Goal: Task Accomplishment & Management: Manage account settings

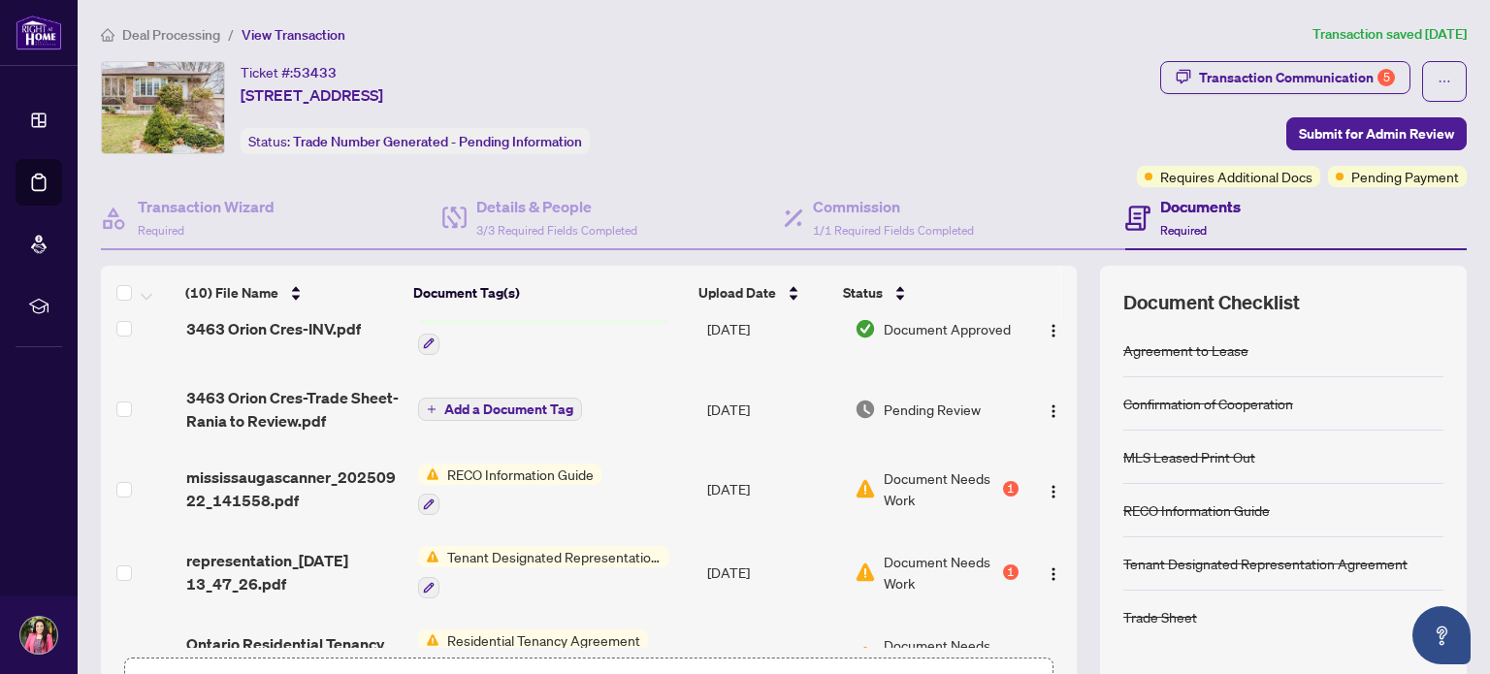
scroll to position [201, 0]
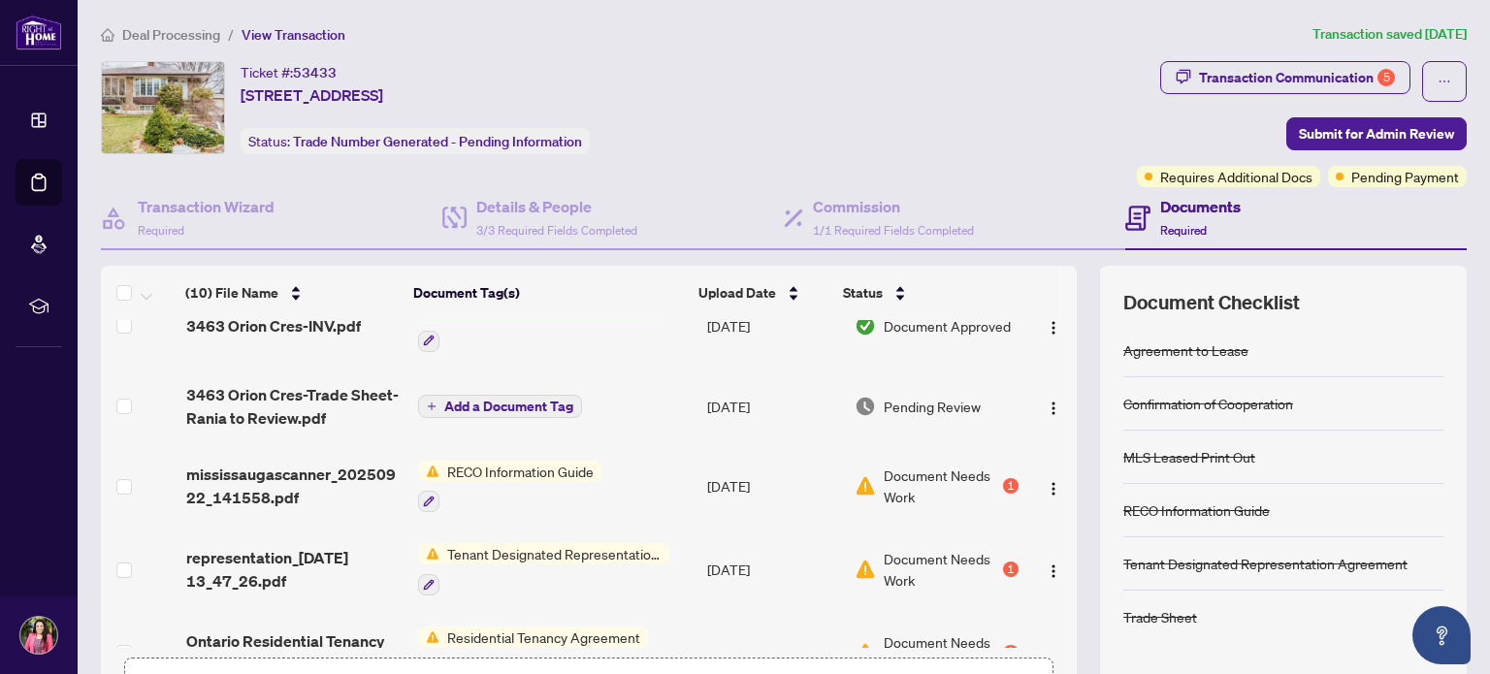
click at [1075, 420] on div "(10) File Name Document Tag(s) Upload Date Status (10) File Name Document Tag(s…" at bounding box center [783, 503] width 1365 height 475
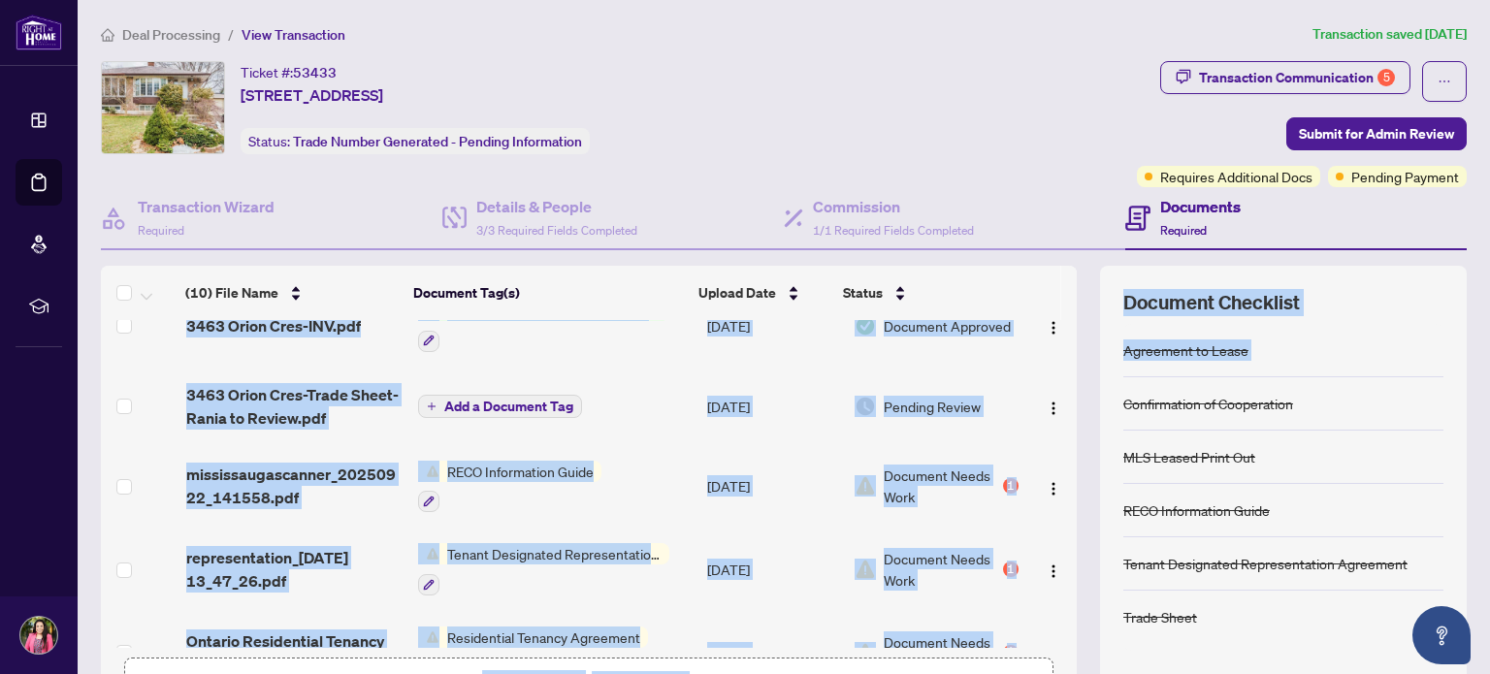
drag, startPoint x: 1075, startPoint y: 420, endPoint x: 1065, endPoint y: 524, distance: 104.2
click at [1065, 524] on div "(10) File Name Document Tag(s) Upload Date Status (10) File Name Document Tag(s…" at bounding box center [783, 503] width 1365 height 475
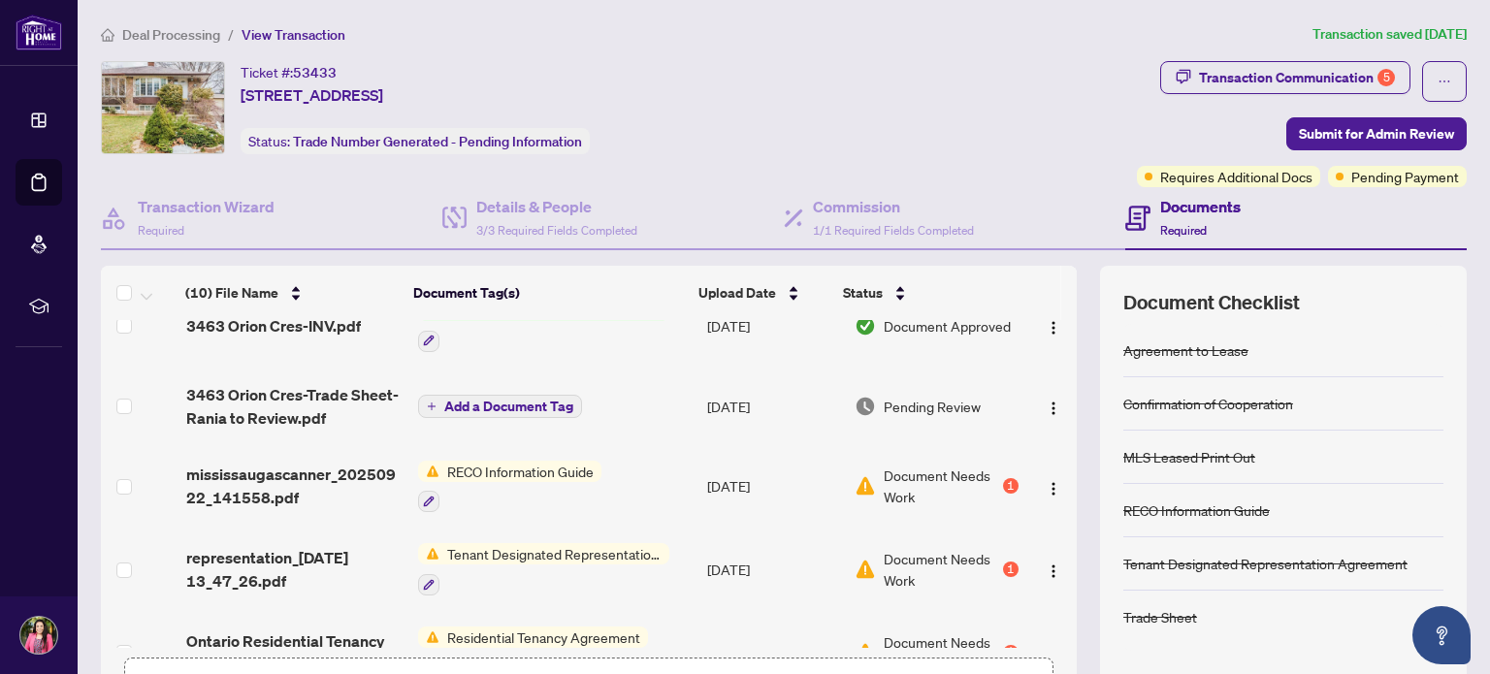
click at [1065, 524] on div "(10) File Name Document Tag(s) Upload Date Status (10) File Name Document Tag(s…" at bounding box center [783, 503] width 1365 height 475
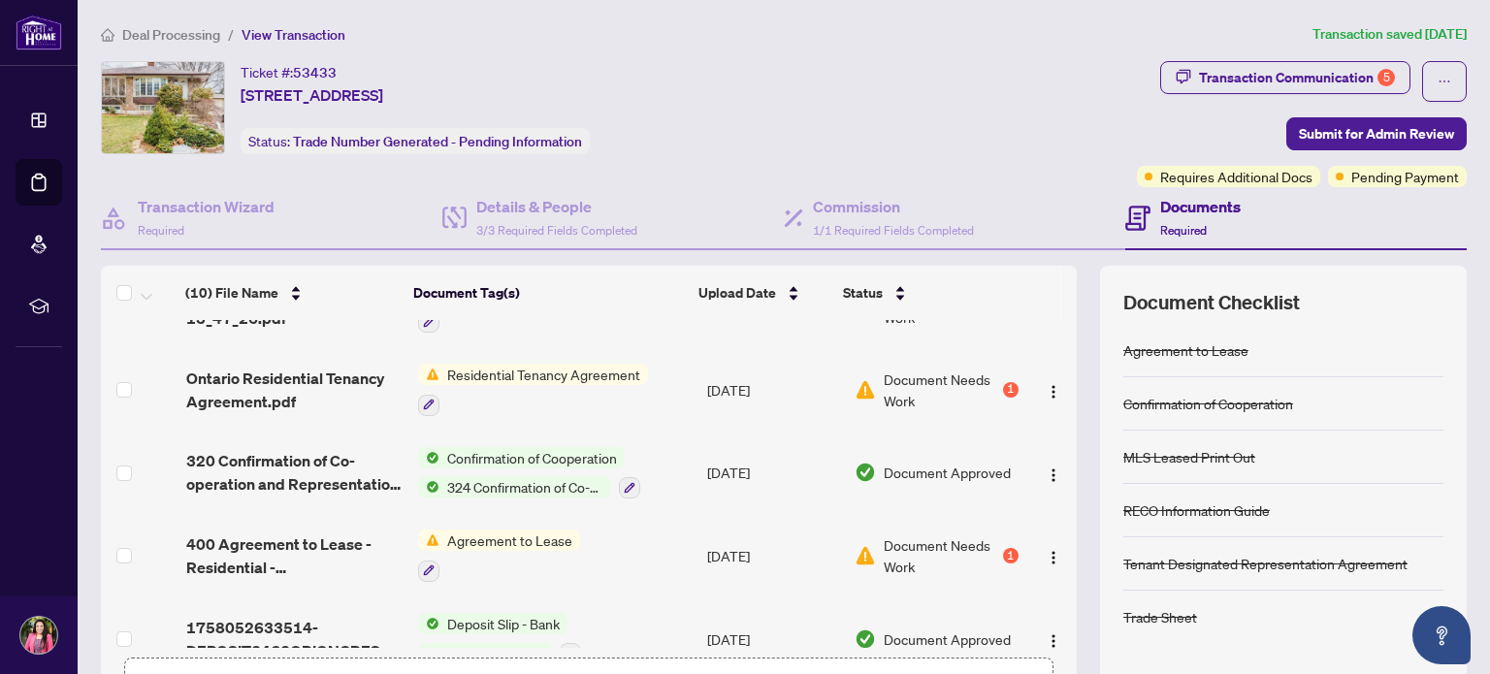
scroll to position [465, 0]
click at [1003, 546] on div "1" at bounding box center [1011, 554] width 16 height 16
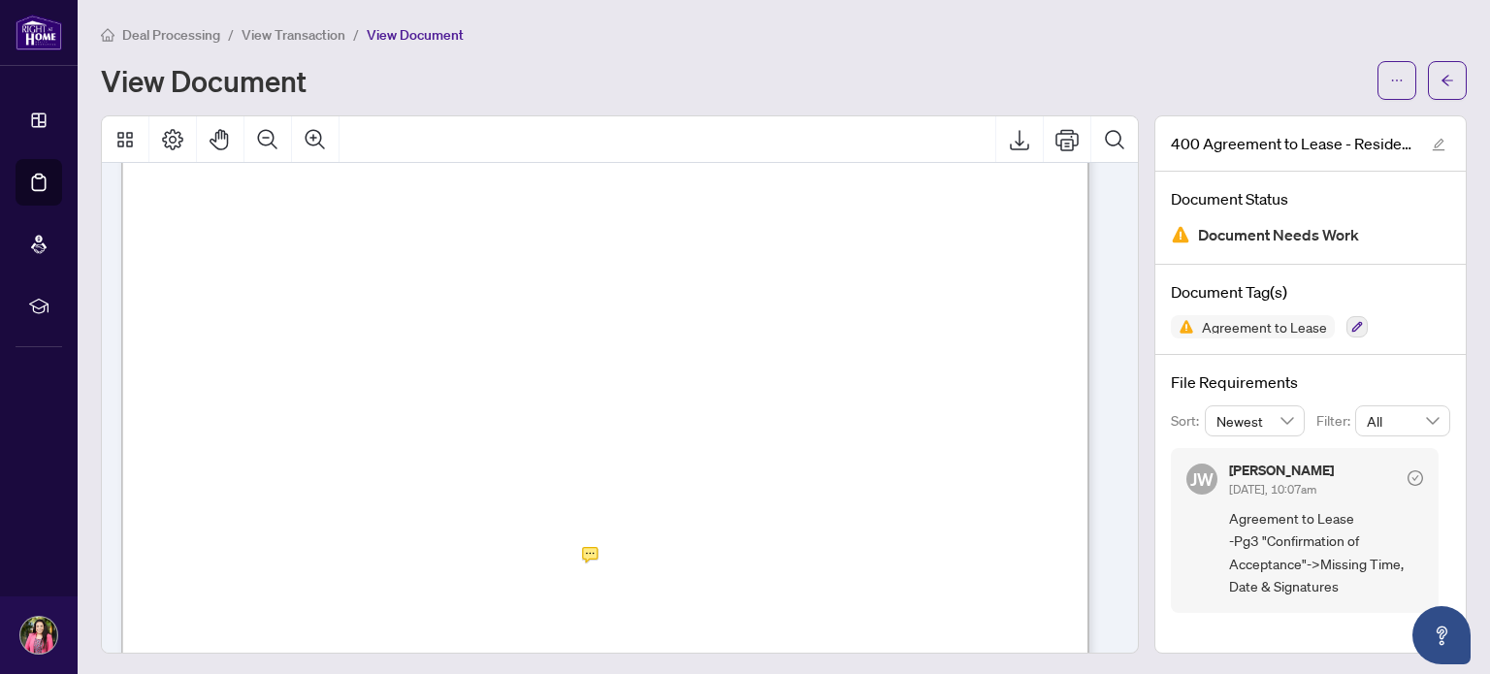
scroll to position [2667, 0]
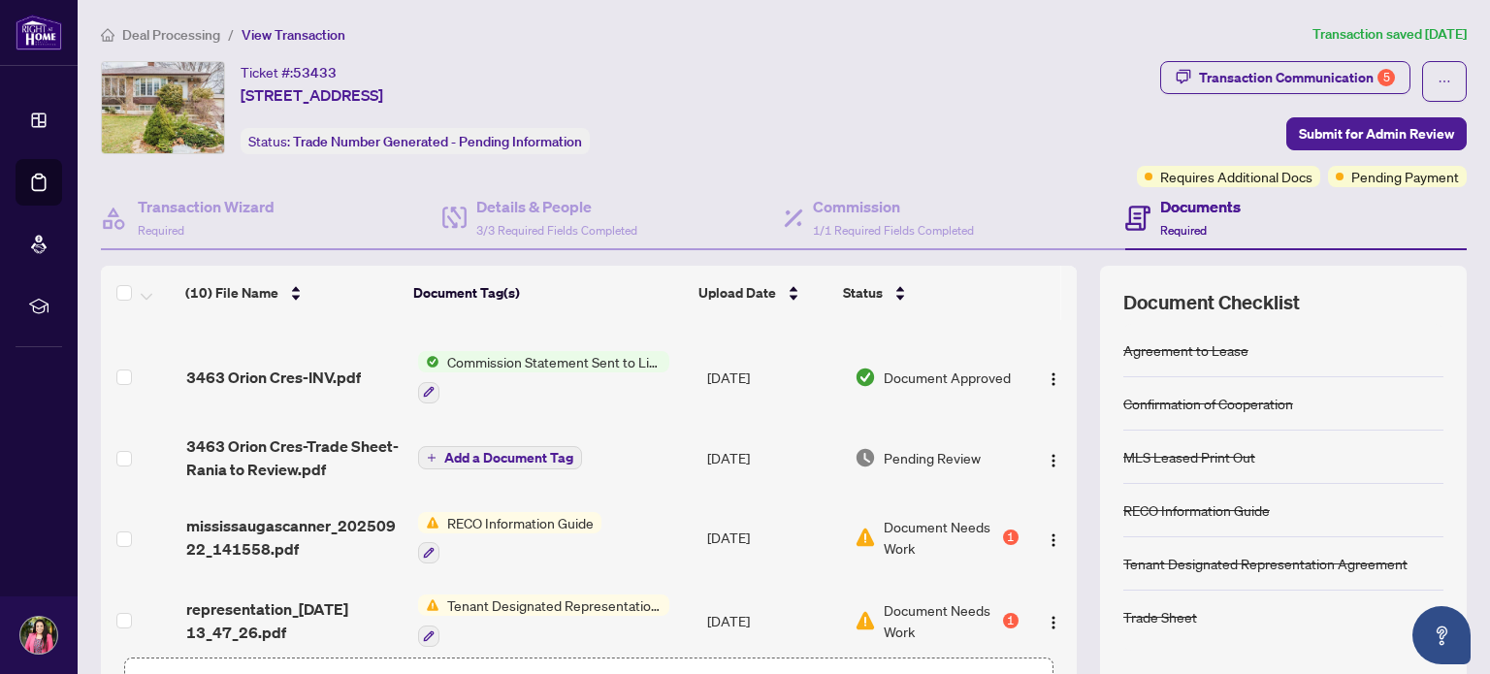
scroll to position [152, 0]
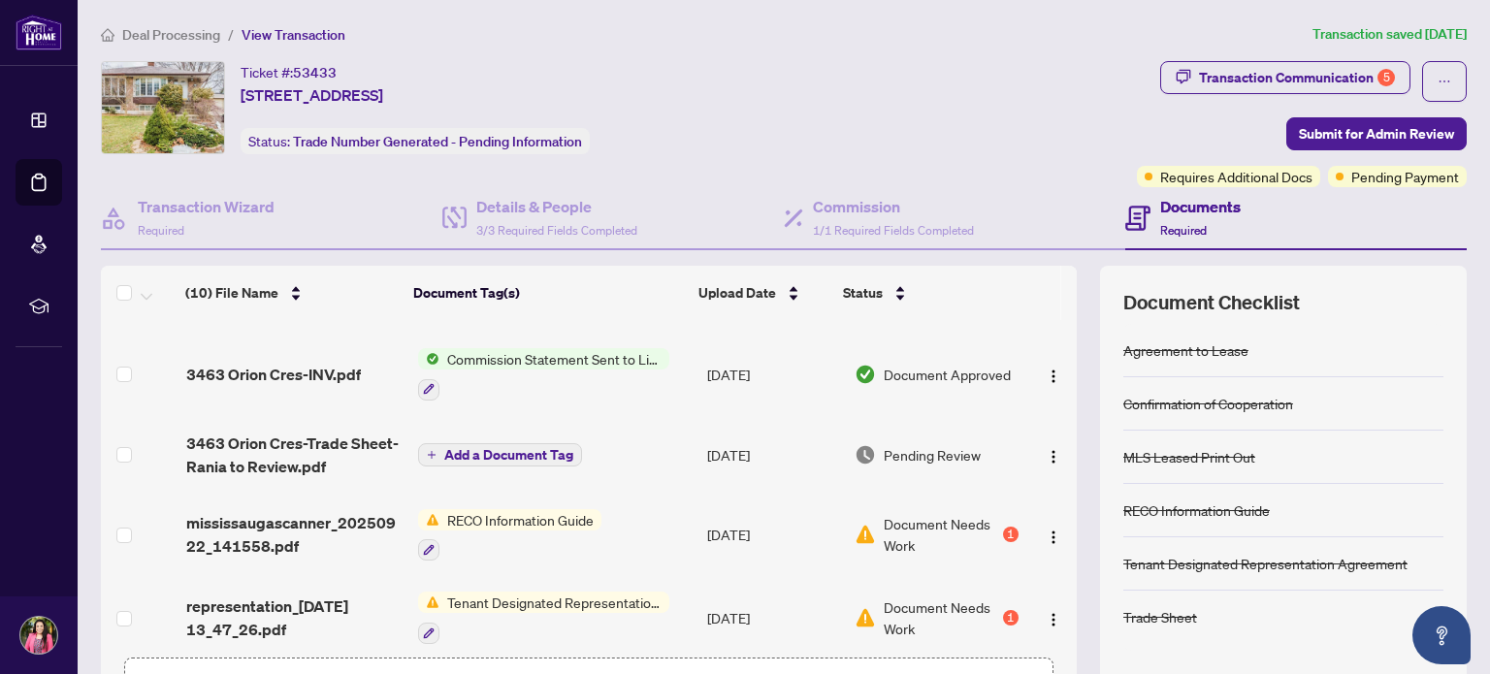
click at [905, 519] on span "Document Needs Work" at bounding box center [940, 534] width 114 height 43
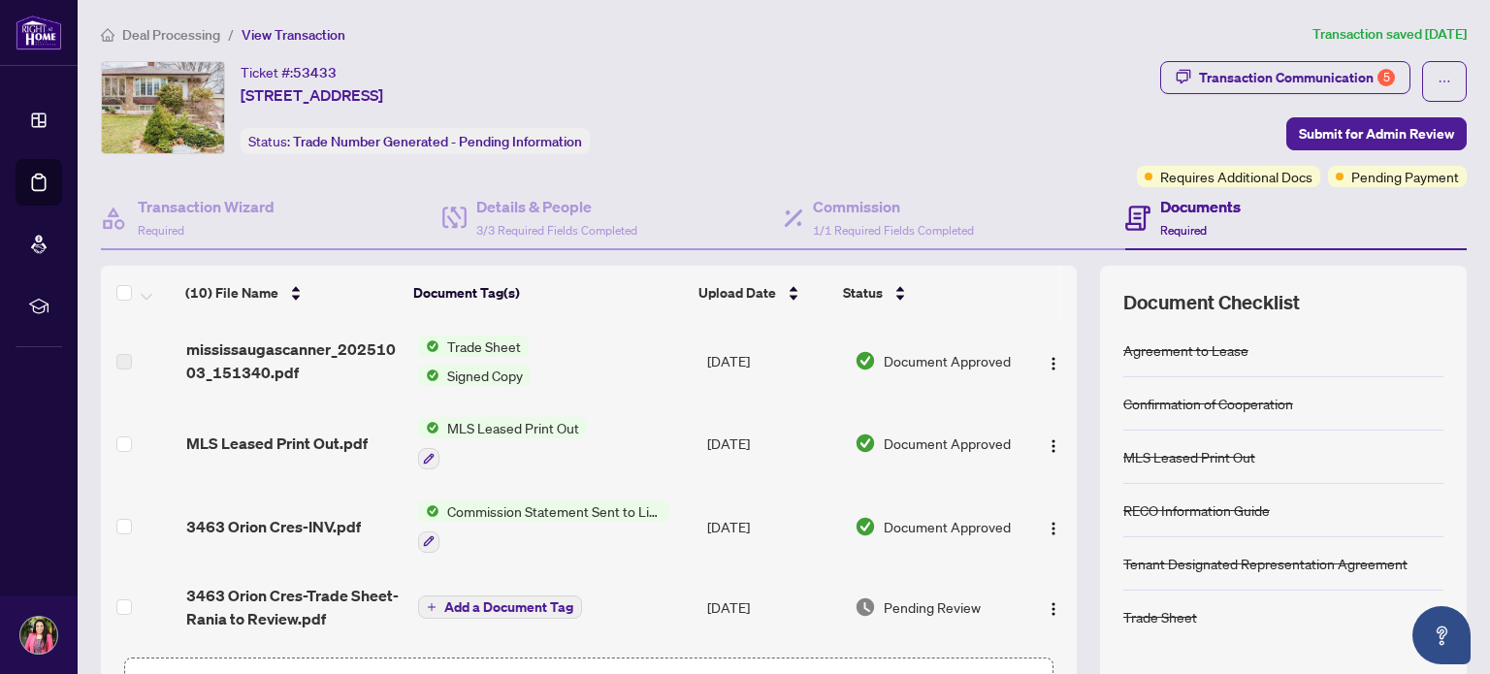
click at [468, 341] on span "Trade Sheet" at bounding box center [483, 346] width 89 height 21
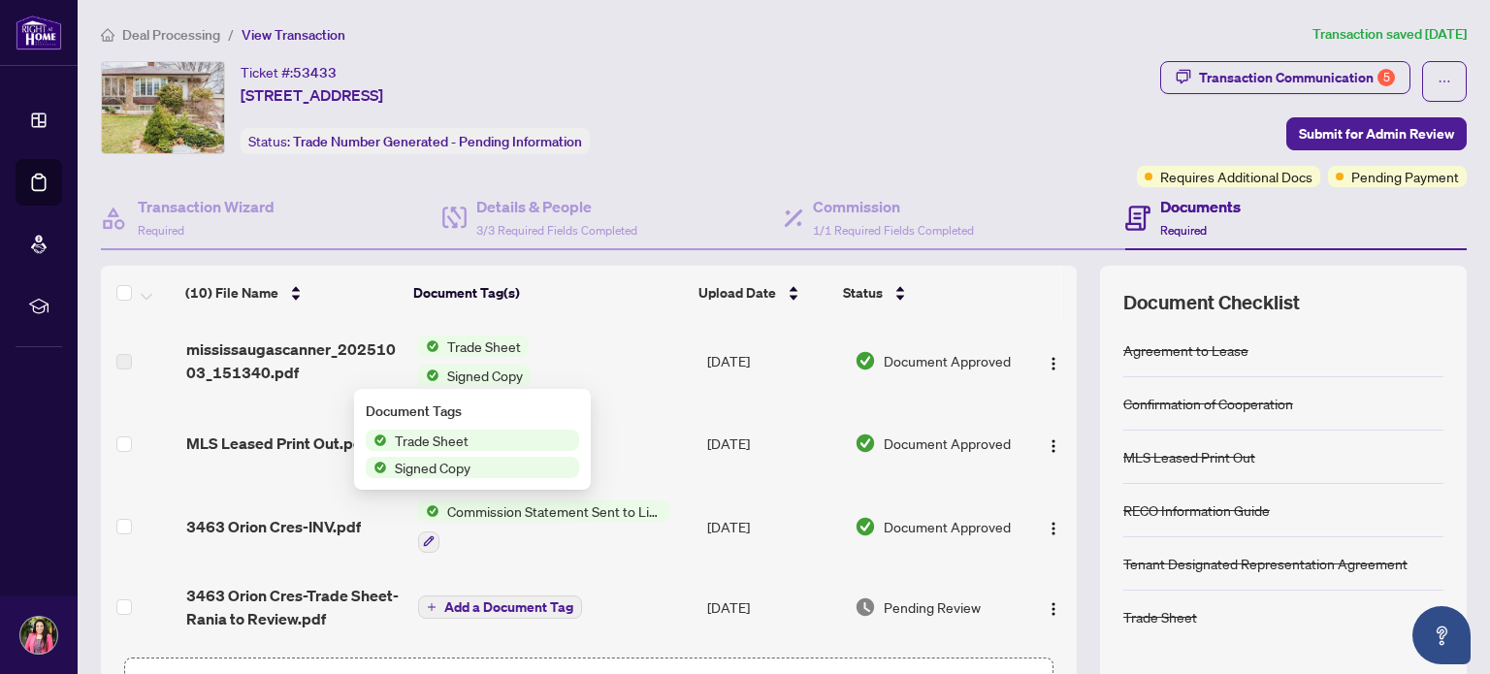
click at [461, 437] on span "Trade Sheet" at bounding box center [431, 440] width 89 height 21
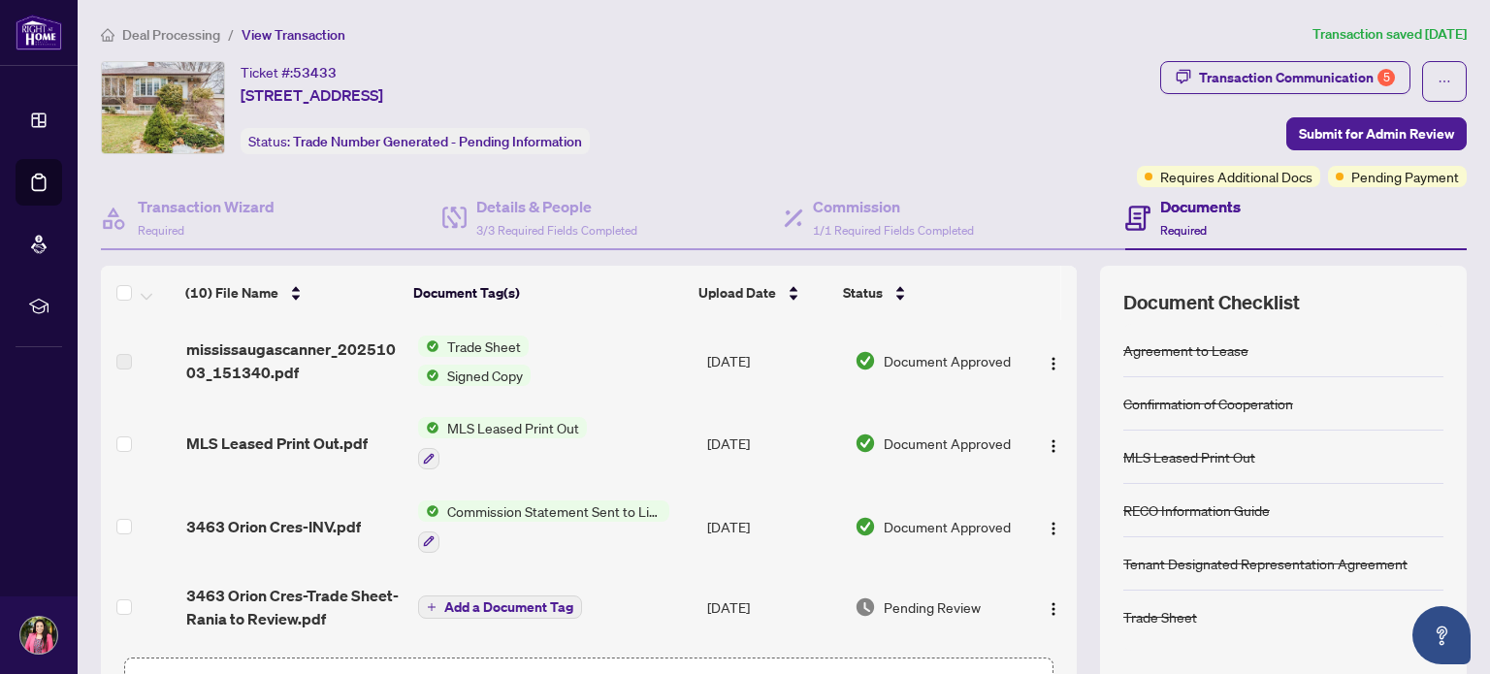
click at [623, 331] on td "Trade Sheet Signed Copy" at bounding box center [554, 360] width 289 height 81
click at [1045, 362] on img "button" at bounding box center [1053, 364] width 16 height 16
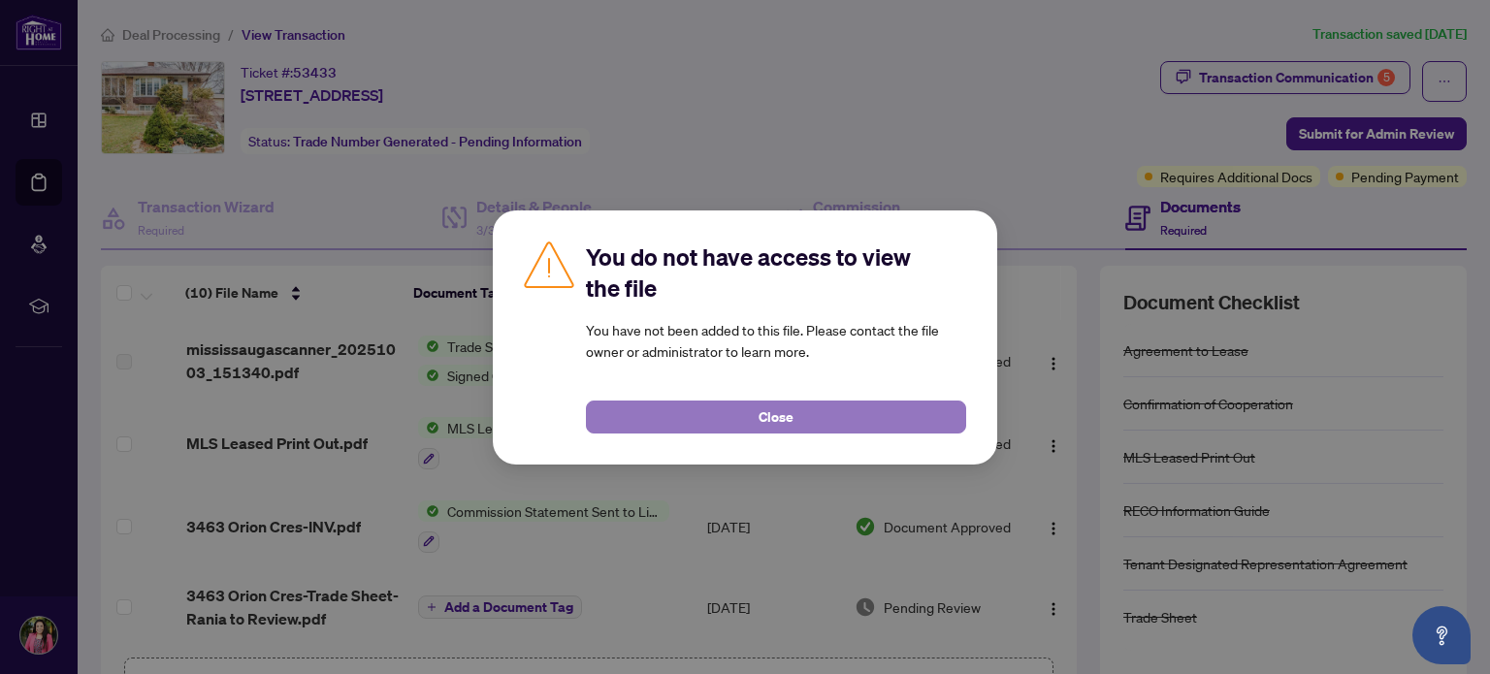
click at [774, 418] on span "Close" at bounding box center [775, 416] width 35 height 31
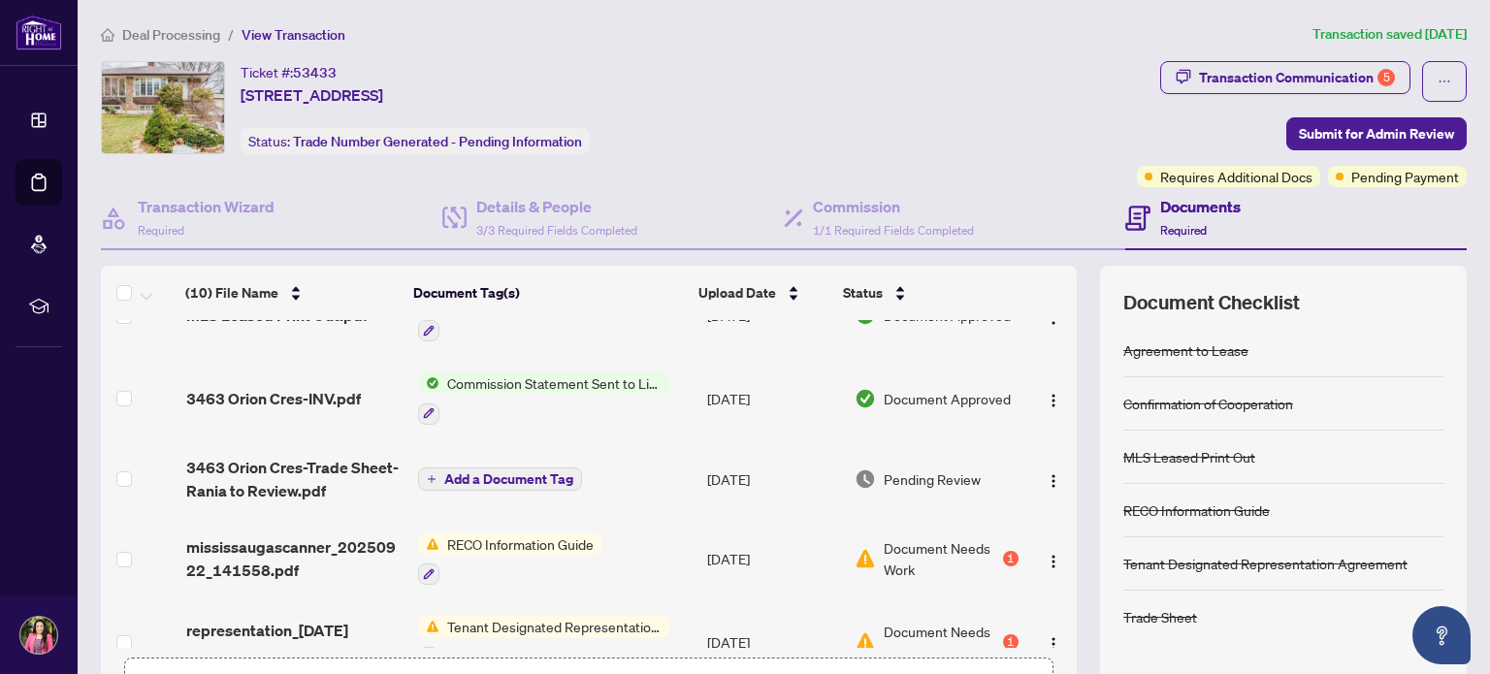
scroll to position [140, 0]
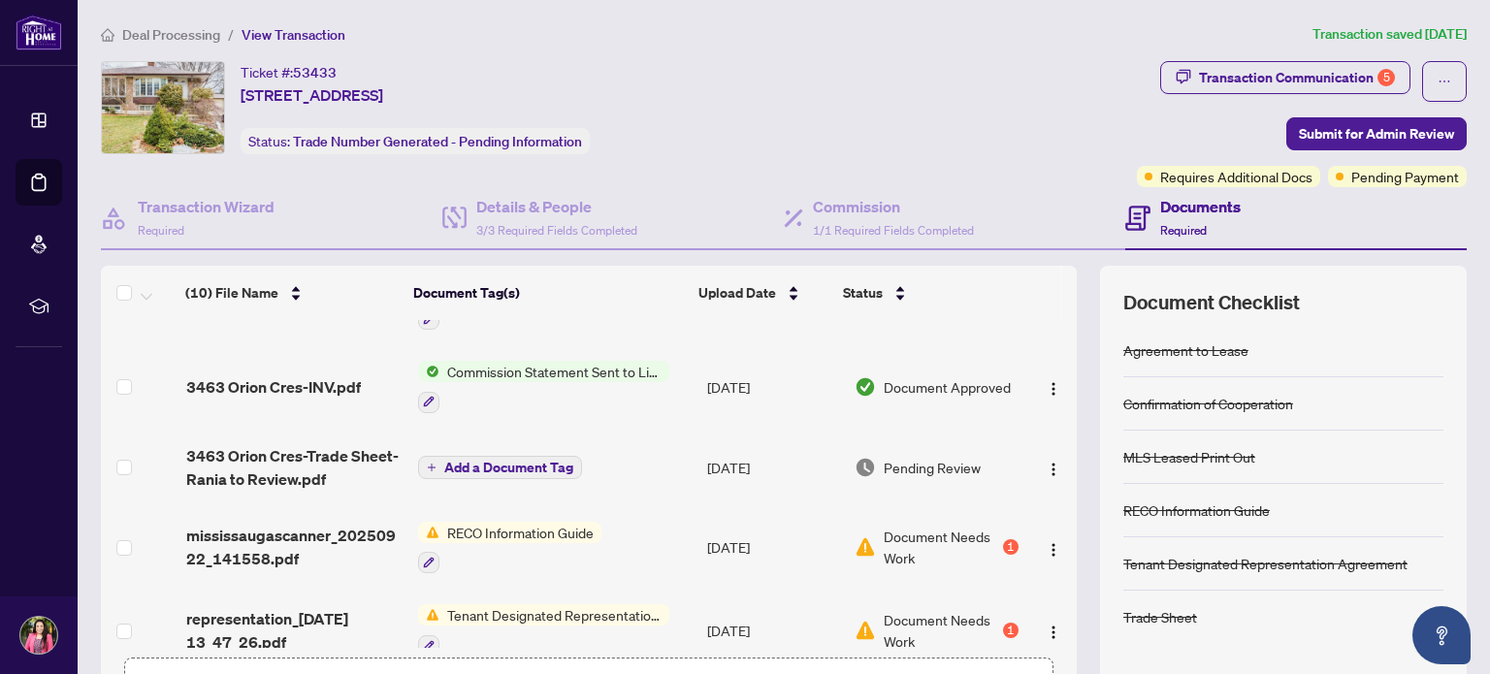
click at [900, 461] on span "Pending Review" at bounding box center [931, 467] width 97 height 21
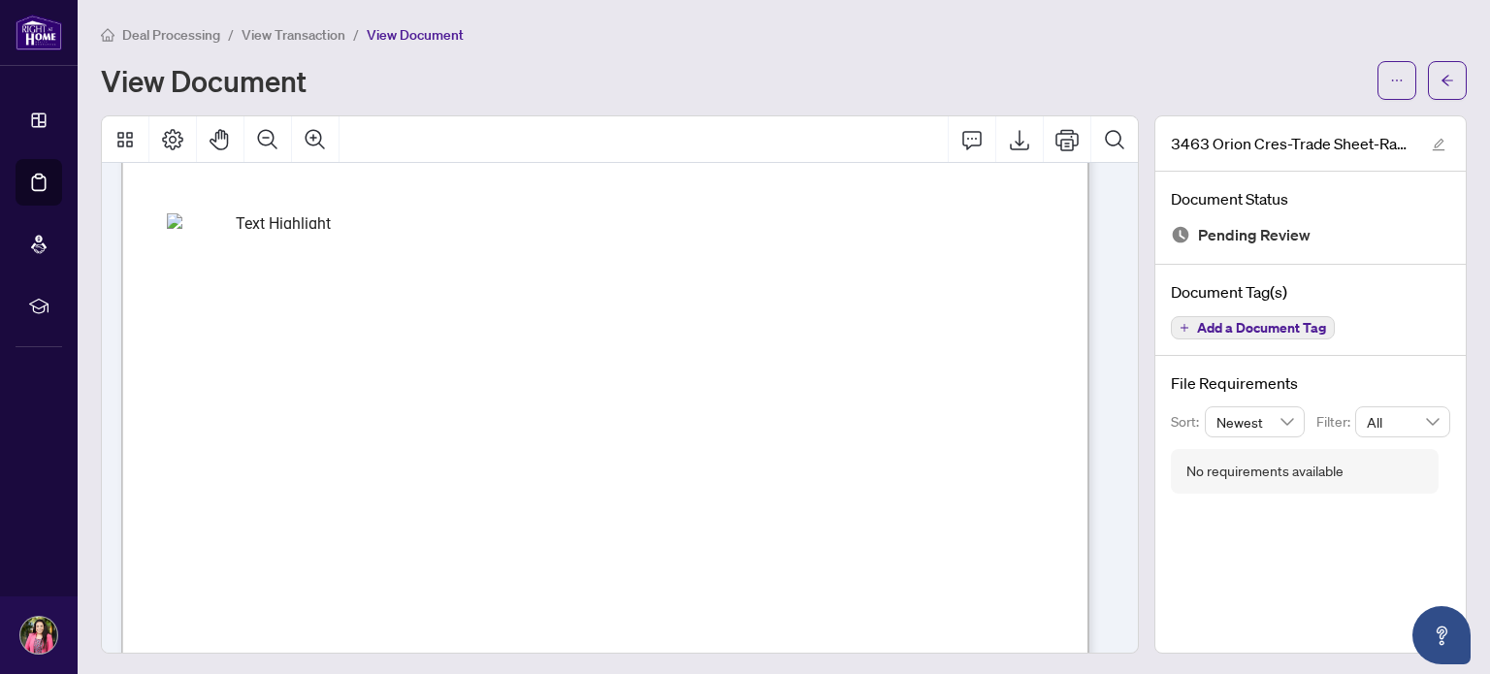
scroll to position [657, 0]
click at [877, 382] on span "Signature:_____________________________________________" at bounding box center [881, 384] width 323 height 10
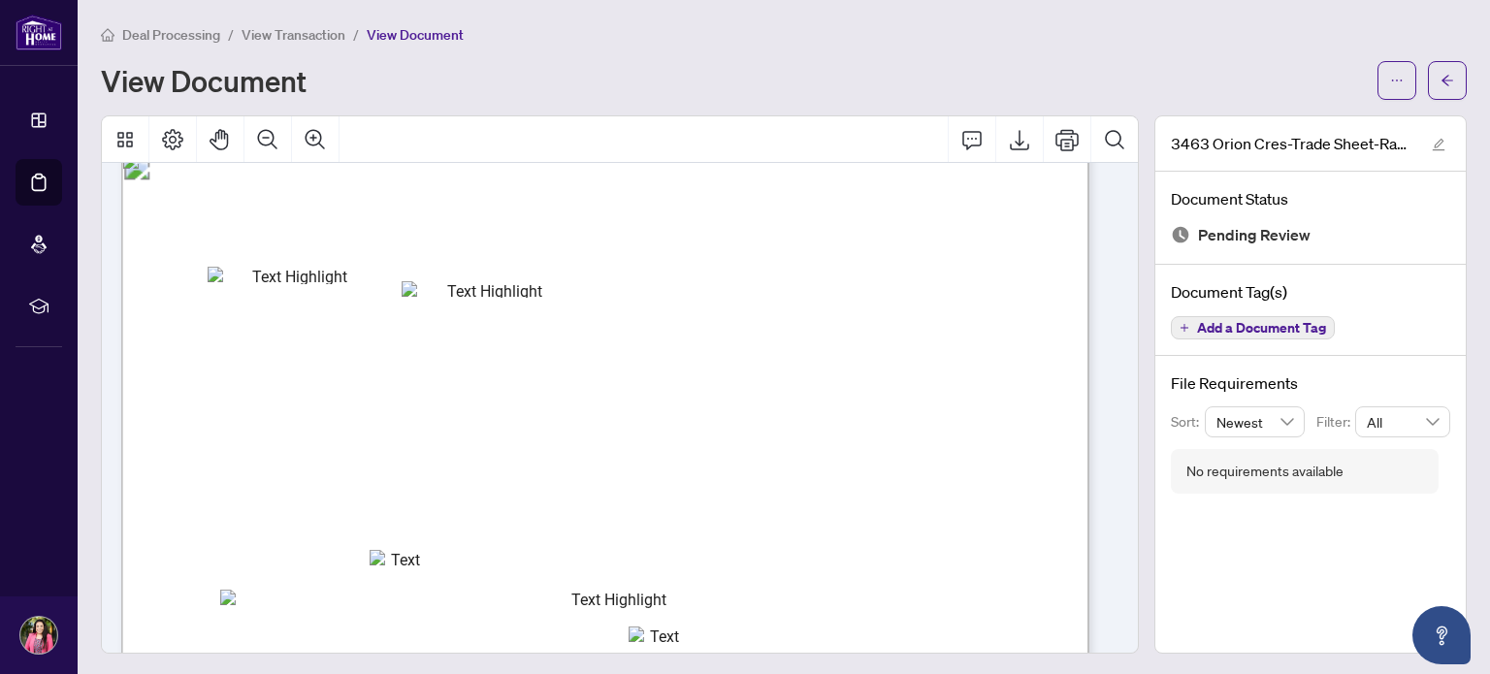
scroll to position [0, 0]
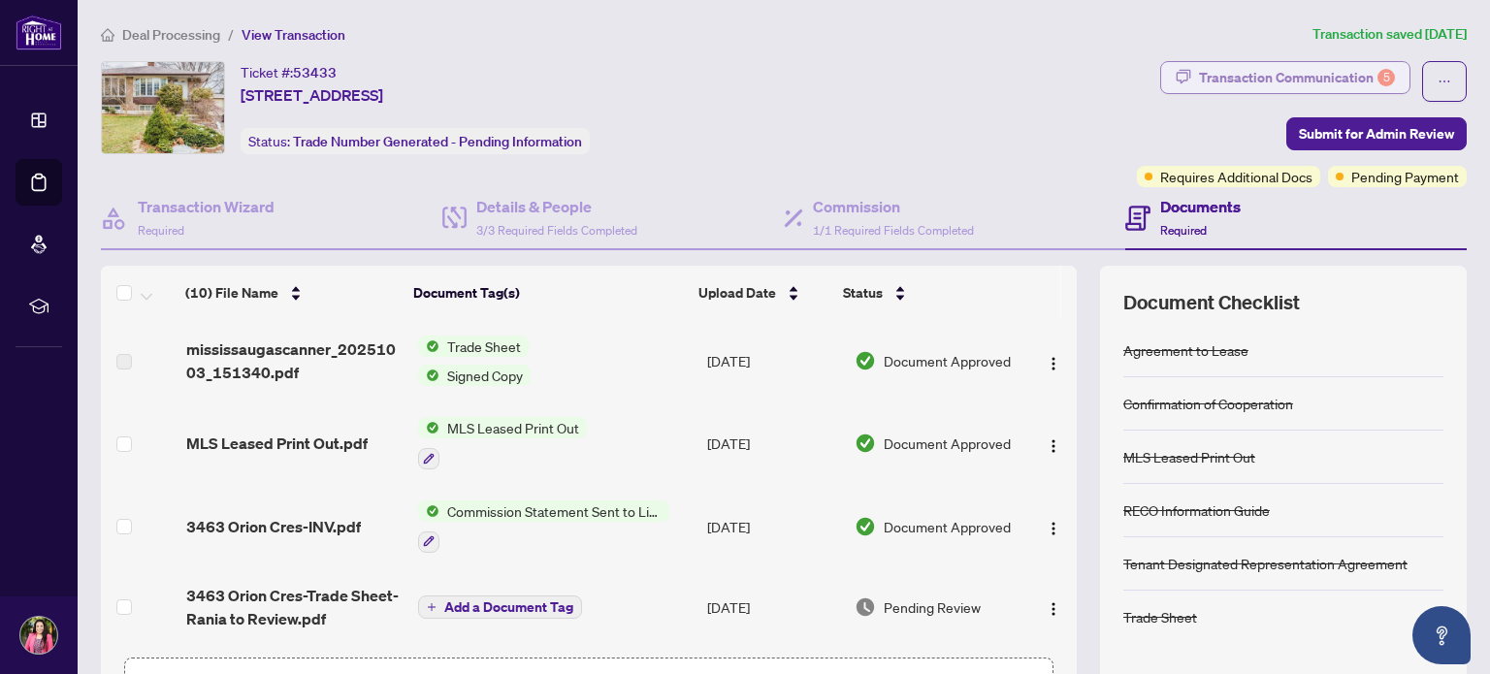
click at [1309, 68] on div "Transaction Communication 5" at bounding box center [1297, 77] width 196 height 31
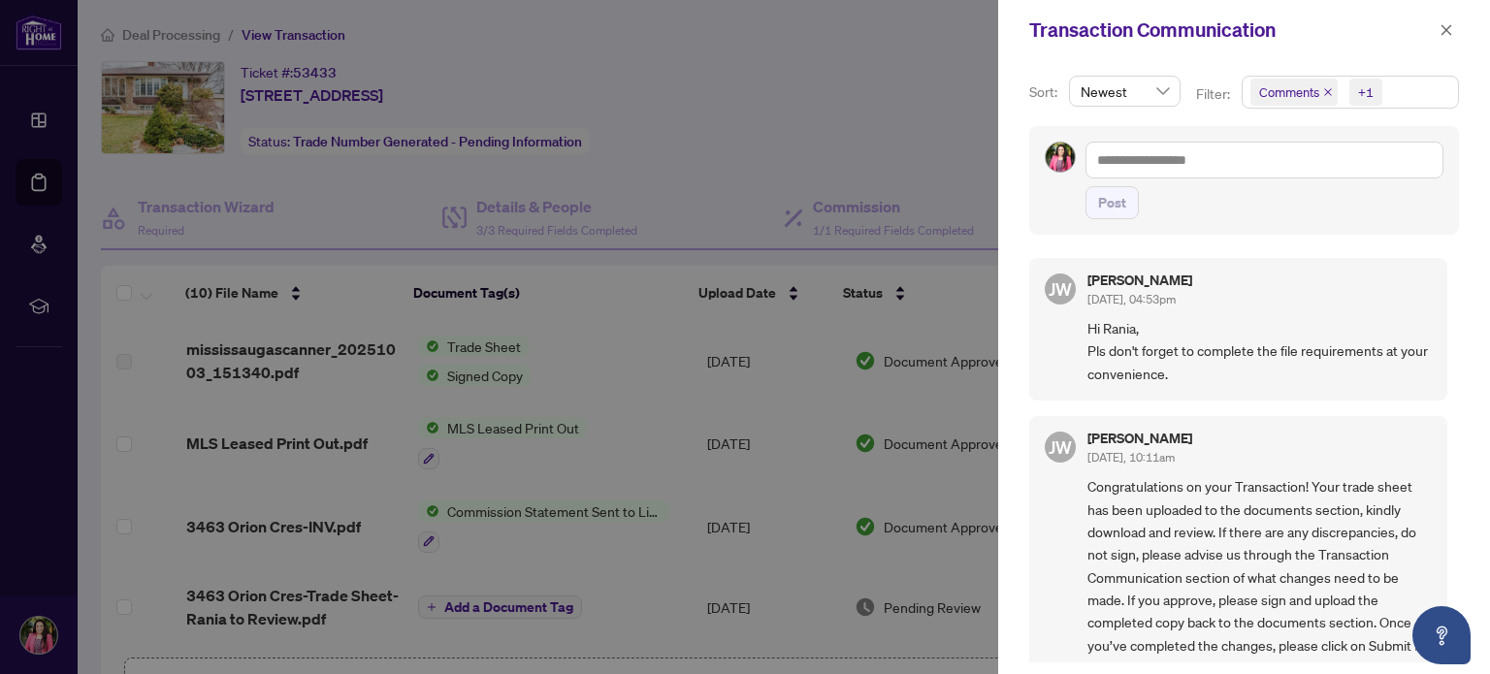
click at [962, 100] on div at bounding box center [745, 337] width 1490 height 674
click at [1449, 31] on icon "close" at bounding box center [1446, 30] width 14 height 14
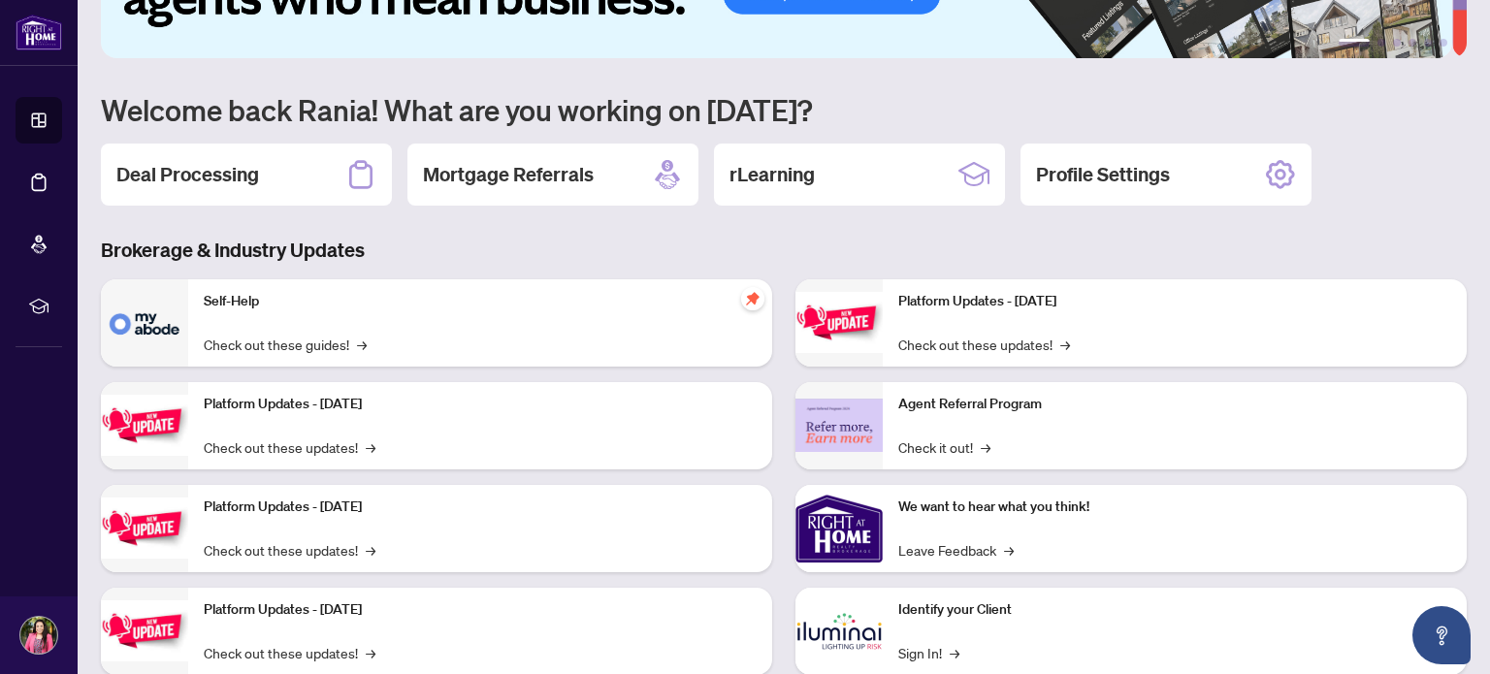
scroll to position [163, 0]
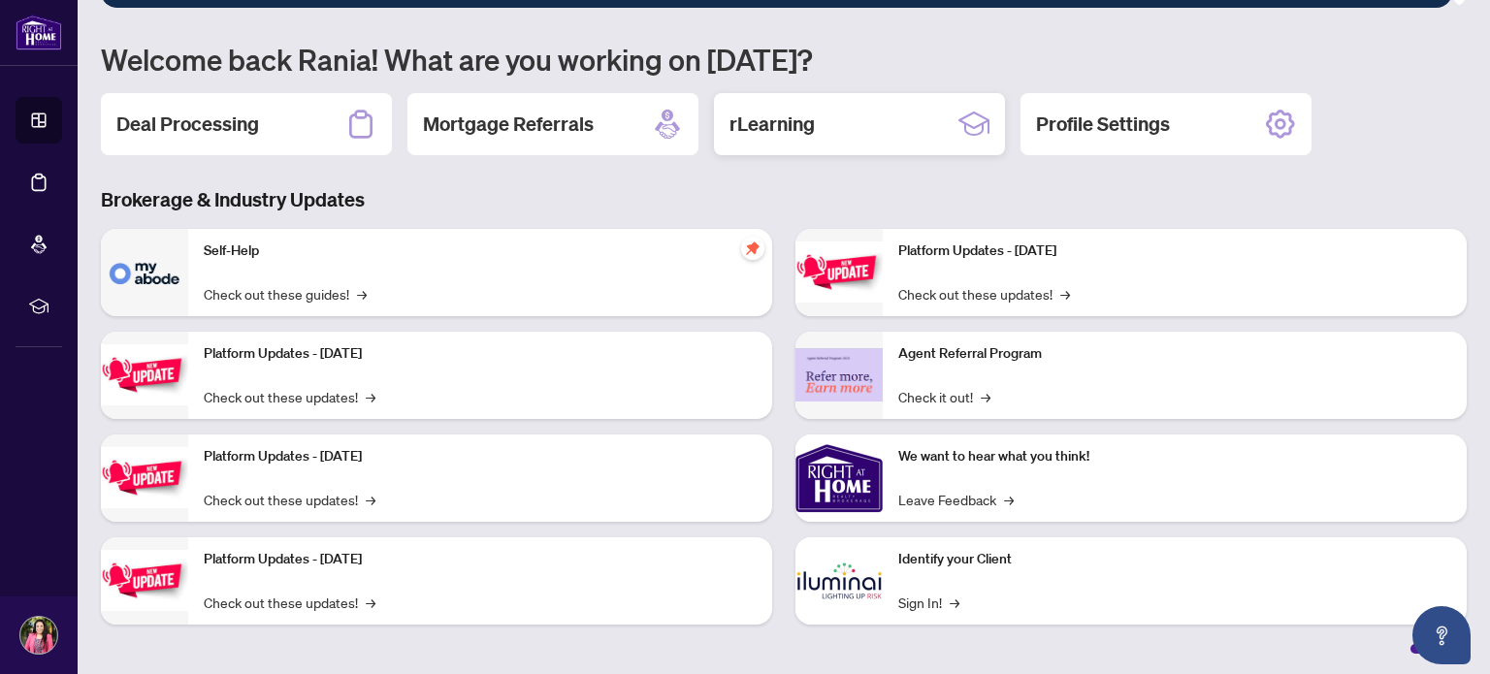
click at [816, 120] on div "rLearning" at bounding box center [859, 124] width 291 height 62
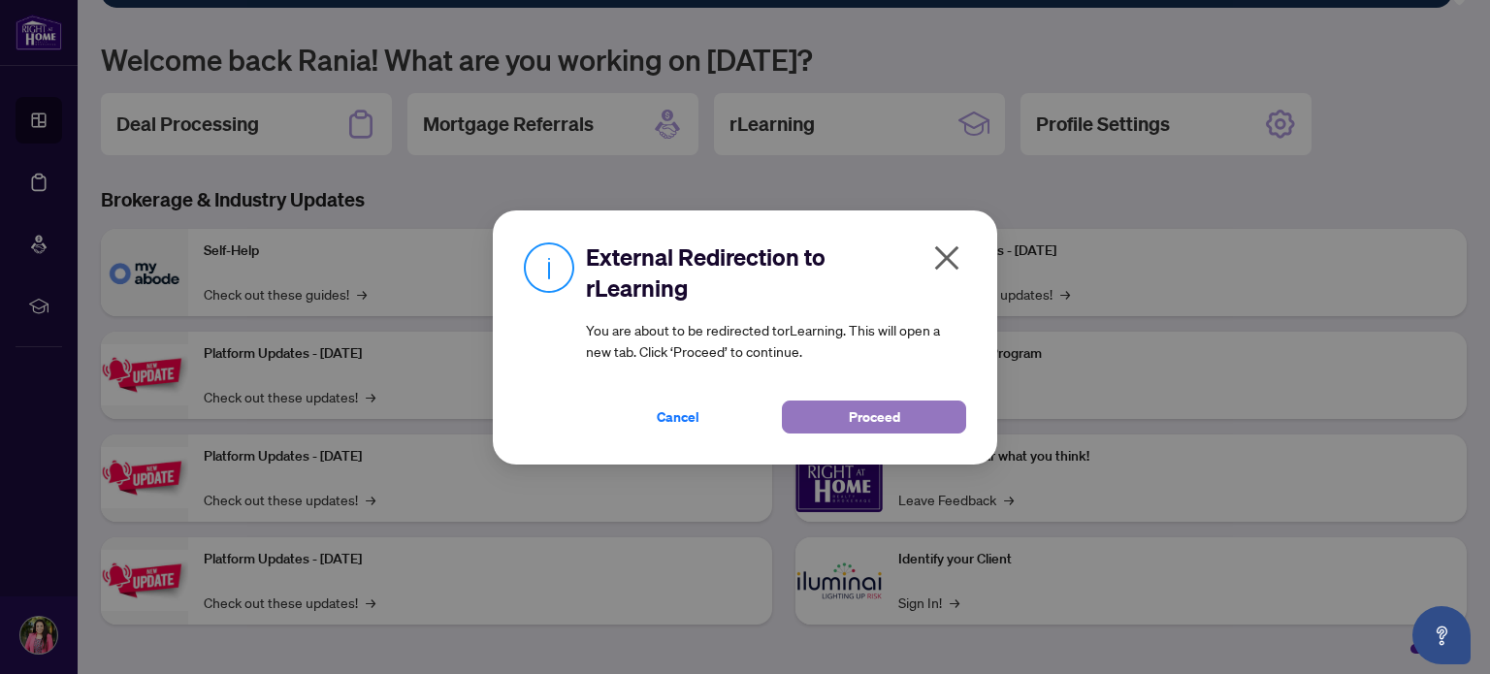
click at [884, 418] on span "Proceed" at bounding box center [874, 416] width 51 height 31
